Goal: Information Seeking & Learning: Learn about a topic

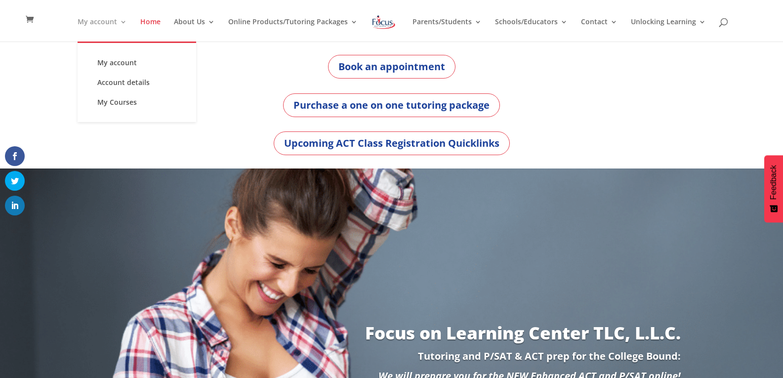
click at [87, 22] on link "My account" at bounding box center [102, 29] width 49 height 23
click at [128, 61] on link "My account" at bounding box center [136, 63] width 99 height 20
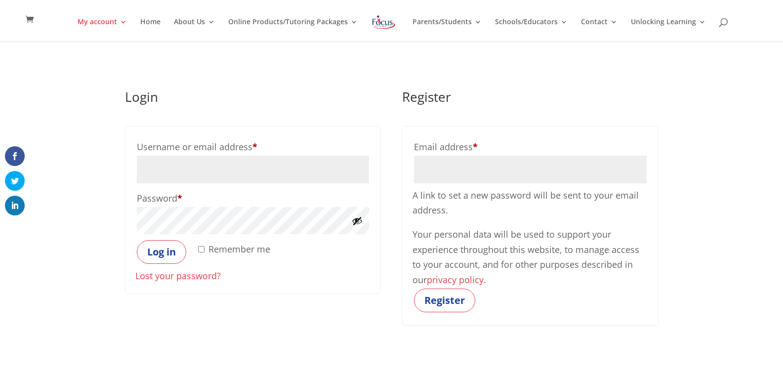
click at [270, 180] on input "Username or email address * Required" at bounding box center [253, 170] width 232 height 28
type input "maltsbarger65279@gmail.com"
click at [153, 261] on button "Log in" at bounding box center [161, 252] width 49 height 24
click at [213, 169] on input "Username or email address * Required" at bounding box center [253, 170] width 232 height 28
type input "maltsbarger65279@gmail.com"
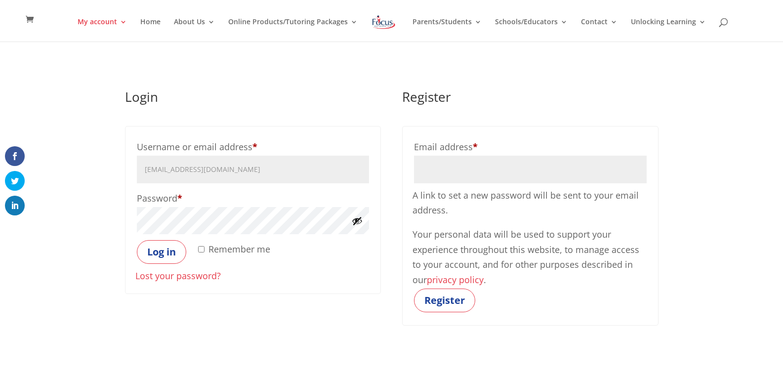
click at [137, 240] on button "Log in" at bounding box center [161, 252] width 49 height 24
click at [171, 280] on link "Lost your password?" at bounding box center [177, 276] width 85 height 12
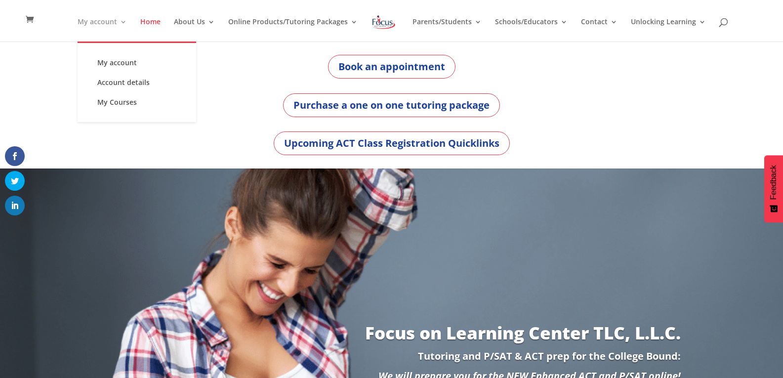
click at [96, 18] on link "My account" at bounding box center [102, 29] width 49 height 23
click at [112, 57] on link "My account" at bounding box center [136, 63] width 99 height 20
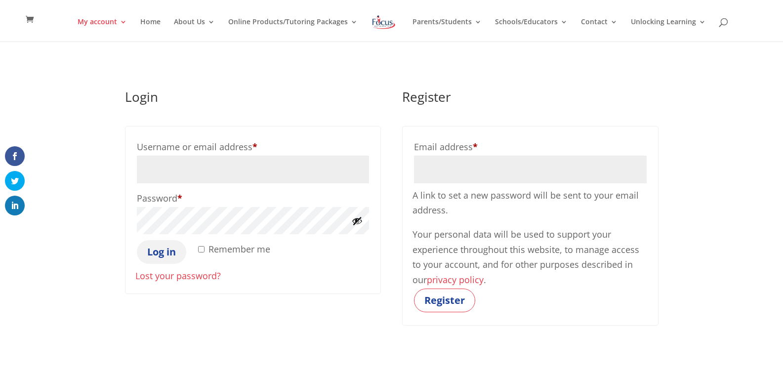
type input "maltsbarger65279@gmail.com"
click at [165, 257] on button "Log in" at bounding box center [161, 252] width 49 height 24
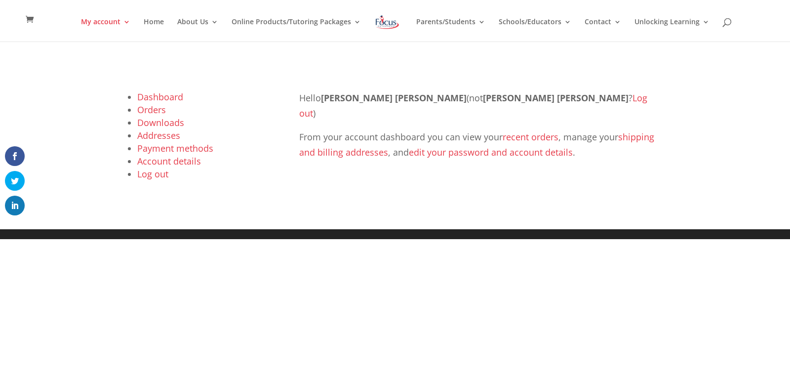
click at [514, 131] on link "recent orders" at bounding box center [531, 137] width 56 height 12
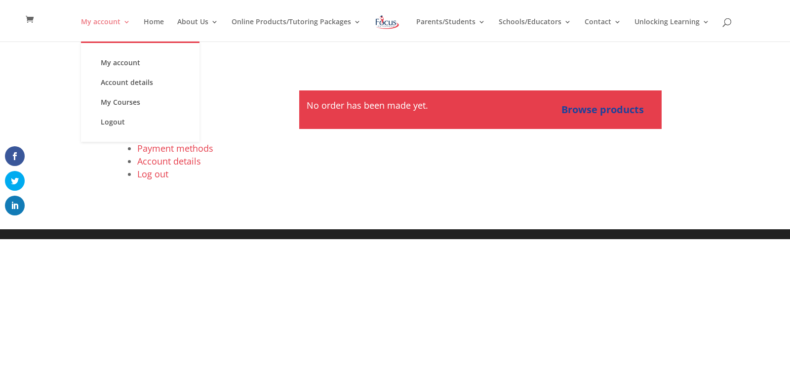
click at [108, 22] on link "My account" at bounding box center [105, 29] width 49 height 23
click at [129, 63] on link "My account" at bounding box center [140, 63] width 99 height 20
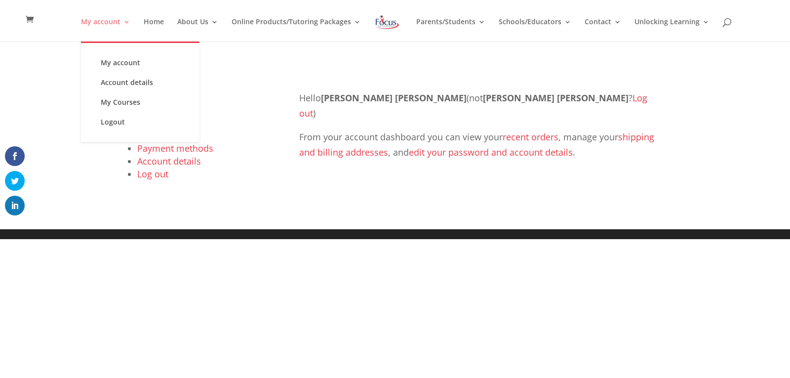
click at [112, 18] on link "My account" at bounding box center [105, 29] width 49 height 23
click at [126, 102] on link "My Courses" at bounding box center [140, 102] width 99 height 20
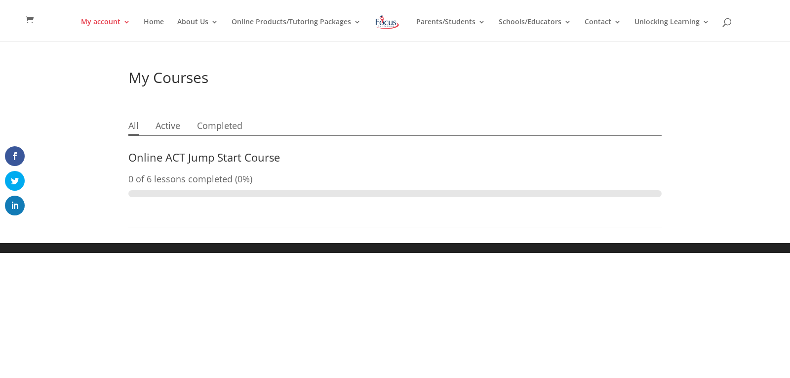
click at [190, 154] on link "Online ACT Jump Start Course" at bounding box center [204, 157] width 152 height 15
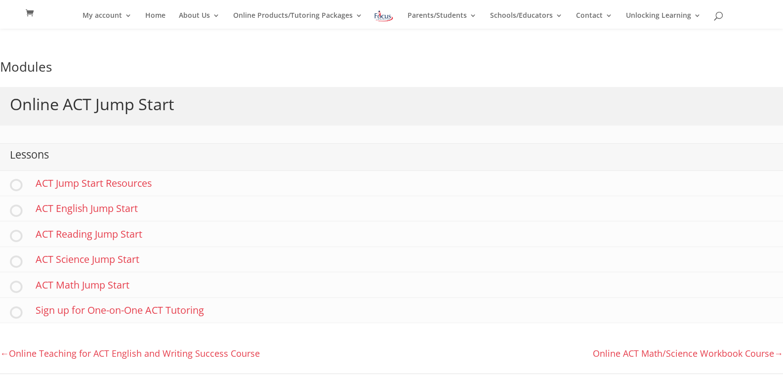
scroll to position [119, 0]
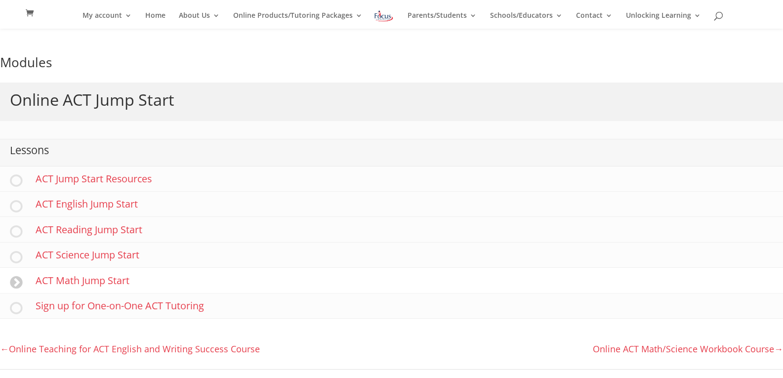
click at [98, 287] on link "ACT Math Jump Start" at bounding box center [391, 280] width 783 height 25
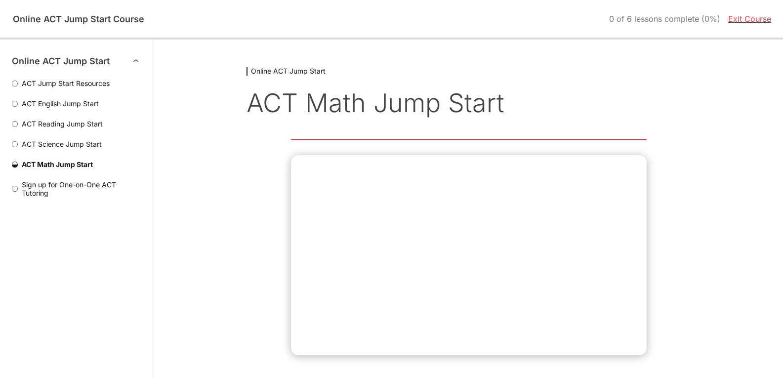
click at [82, 78] on ol "ACT Jump Start Resources ACT English Jump Start ACT Reading Jump Start ACT Scie…" at bounding box center [77, 132] width 130 height 130
click at [82, 86] on span "ACT Jump Start Resources" at bounding box center [80, 83] width 124 height 8
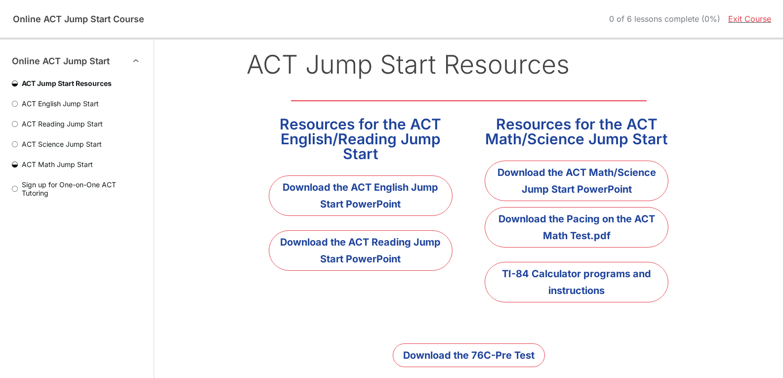
scroll to position [37, 0]
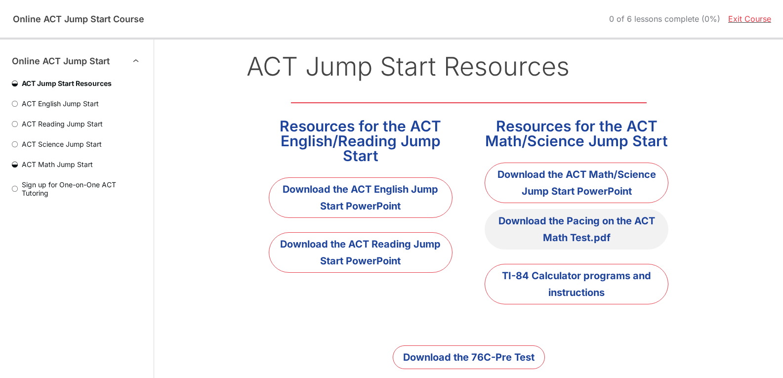
click at [581, 237] on link "Download the Pacing on the ACT Math Test.pdf" at bounding box center [576, 229] width 184 height 40
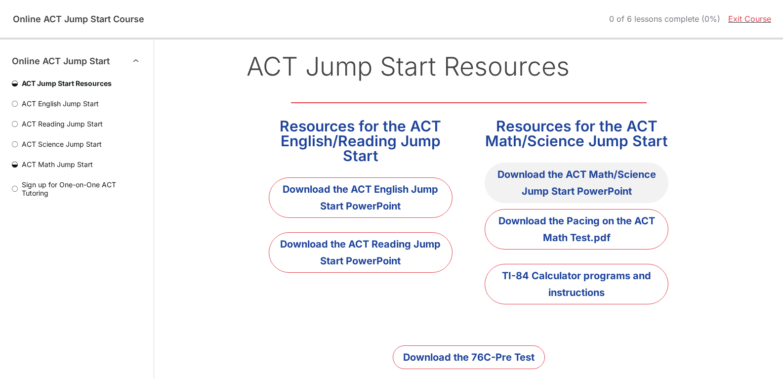
click at [562, 182] on link "Download the ACT Math/Science Jump Start PowerPoint" at bounding box center [576, 182] width 184 height 40
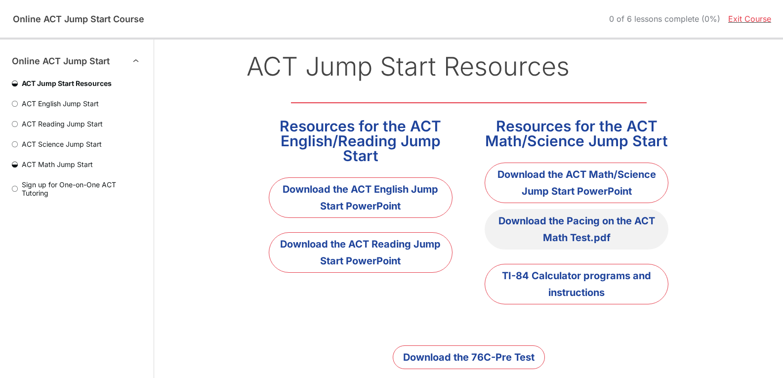
click at [561, 235] on link "Download the Pacing on the ACT Math Test.pdf" at bounding box center [576, 229] width 184 height 40
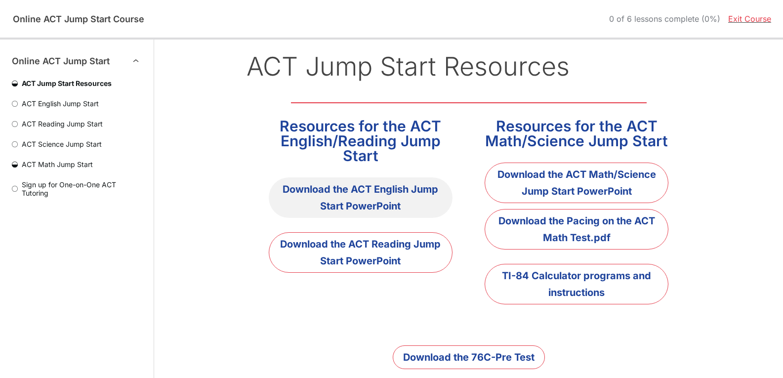
click at [364, 197] on link "Download the ACT English Jump Start PowerPoint" at bounding box center [361, 197] width 184 height 40
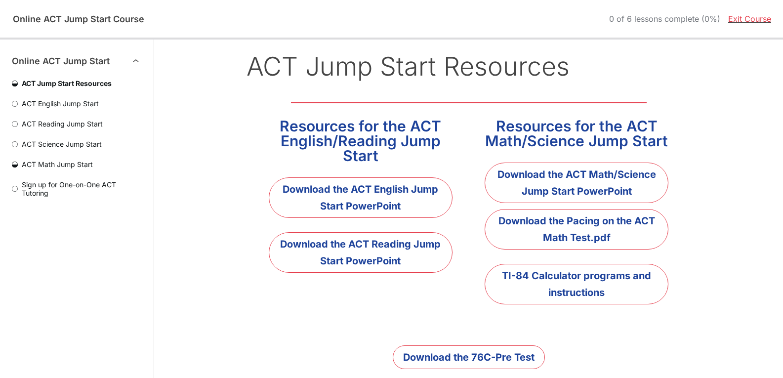
click at [535, 26] on div "Online ACT Jump Start Course 0 of 6 lessons complete (0%) Exit Course" at bounding box center [391, 19] width 783 height 38
click at [534, 14] on div "Online ACT Jump Start Course 0 of 6 lessons complete (0%) Exit Course" at bounding box center [391, 19] width 783 height 38
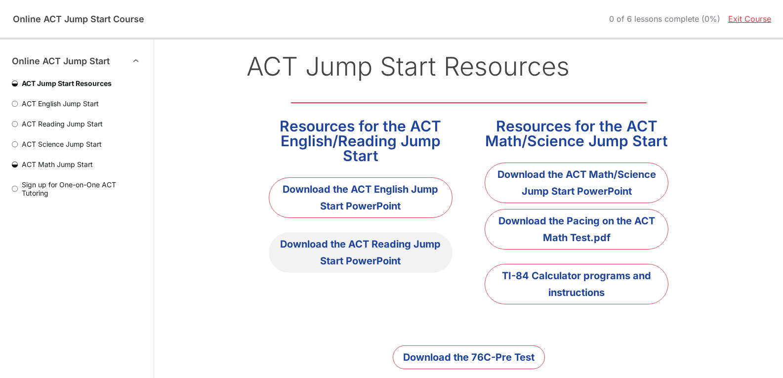
click at [417, 256] on link "Download the ACT Reading Jump Start PowerPoint" at bounding box center [361, 252] width 184 height 40
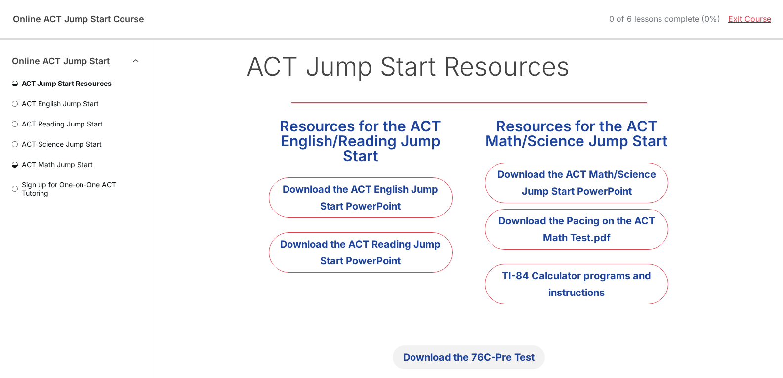
click at [450, 355] on link "Download the 76C-Pre Test" at bounding box center [469, 357] width 152 height 24
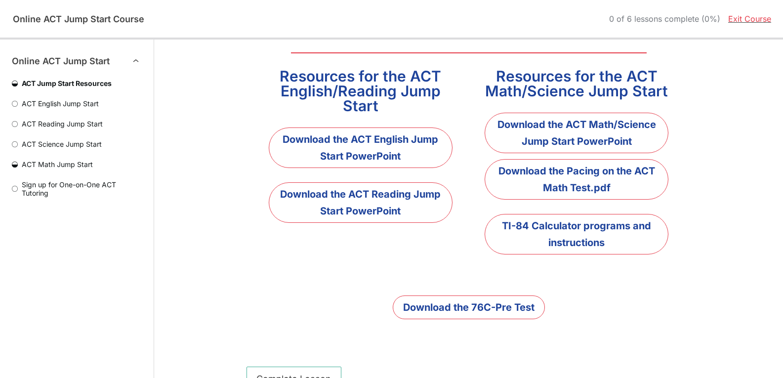
scroll to position [116, 0]
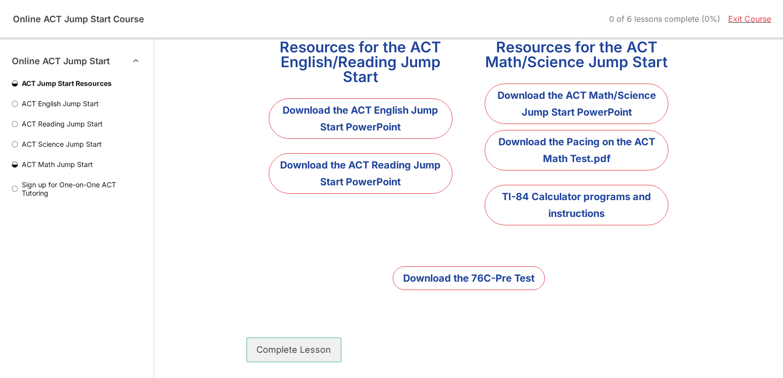
click at [299, 348] on button "Complete Lesson" at bounding box center [293, 349] width 95 height 25
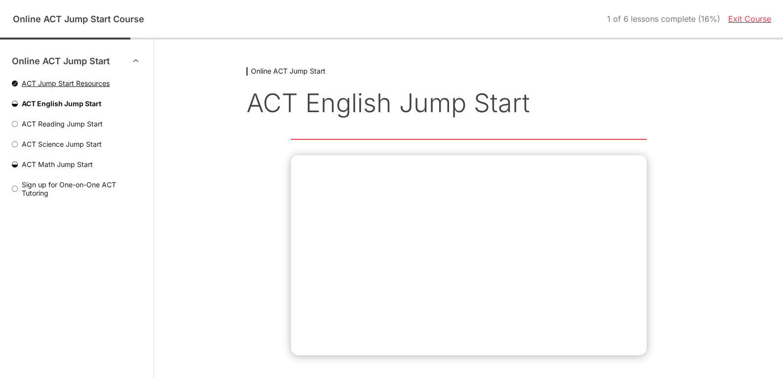
click at [80, 82] on span "ACT Jump Start Resources" at bounding box center [80, 83] width 124 height 8
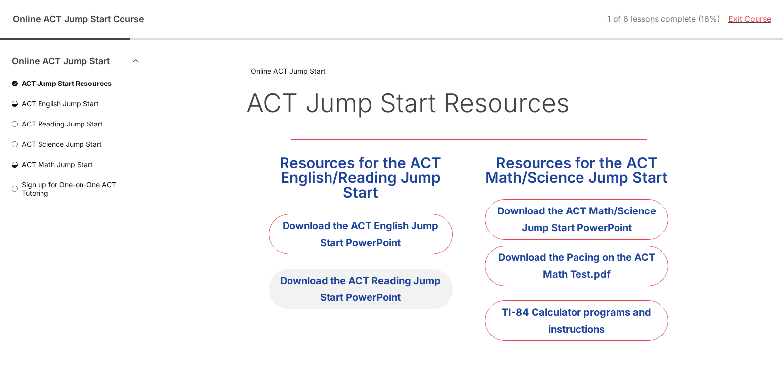
scroll to position [140, 0]
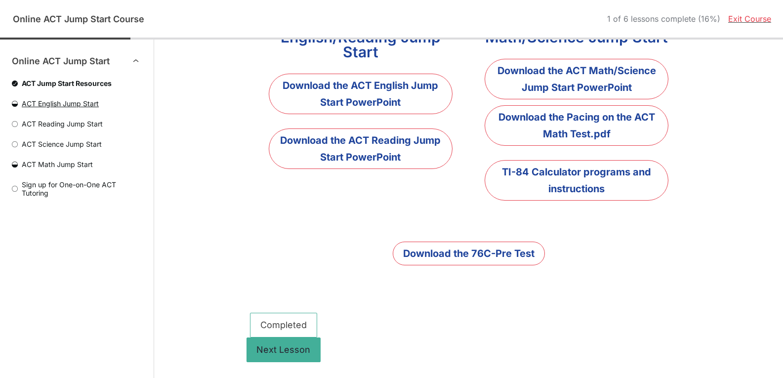
click at [62, 105] on span "ACT English Jump Start" at bounding box center [80, 103] width 124 height 8
